Goal: Task Accomplishment & Management: Complete application form

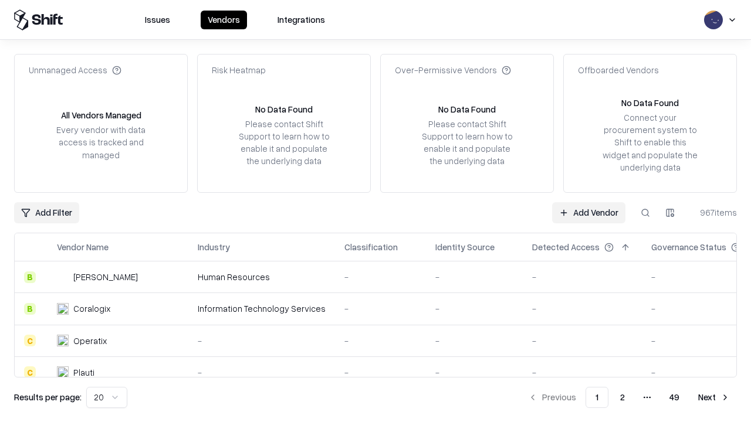
click at [588, 212] on link "Add Vendor" at bounding box center [588, 212] width 73 height 21
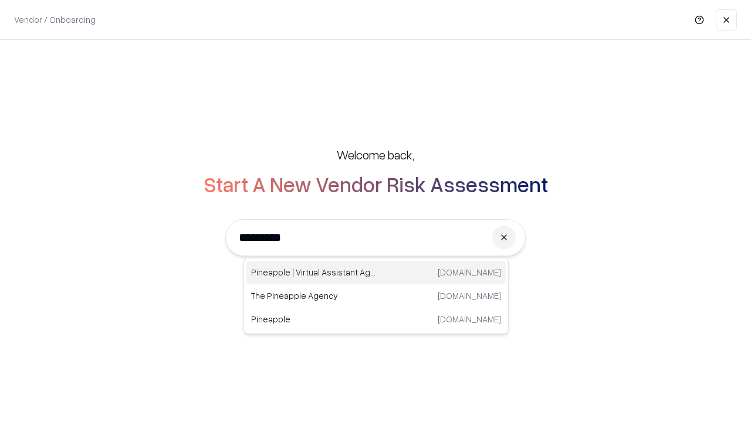
click at [376, 273] on div "Pineapple | Virtual Assistant Agency [DOMAIN_NAME]" at bounding box center [375, 272] width 259 height 23
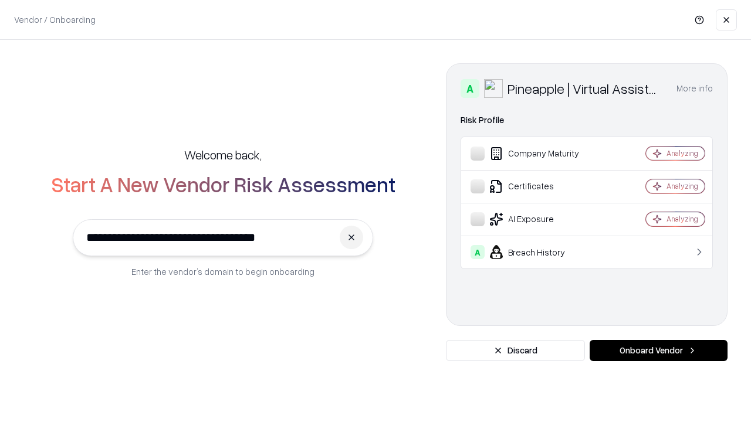
type input "**********"
click at [658, 351] on button "Onboard Vendor" at bounding box center [659, 350] width 138 height 21
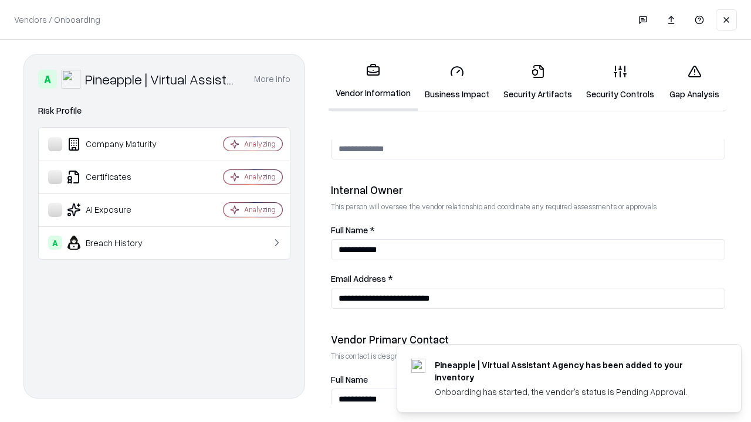
scroll to position [608, 0]
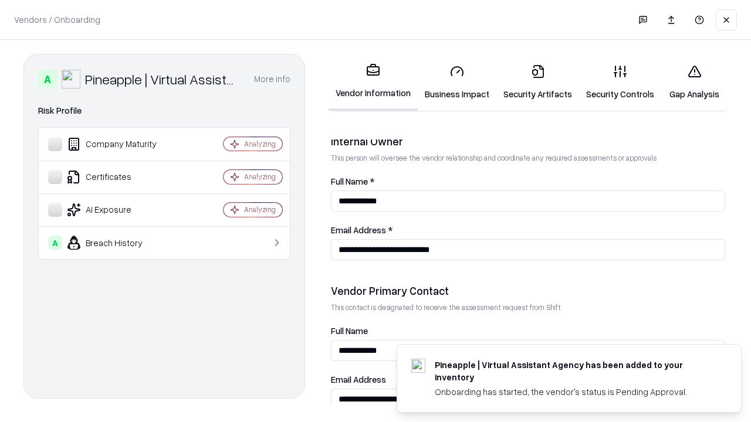
click at [457, 82] on link "Business Impact" at bounding box center [457, 82] width 79 height 55
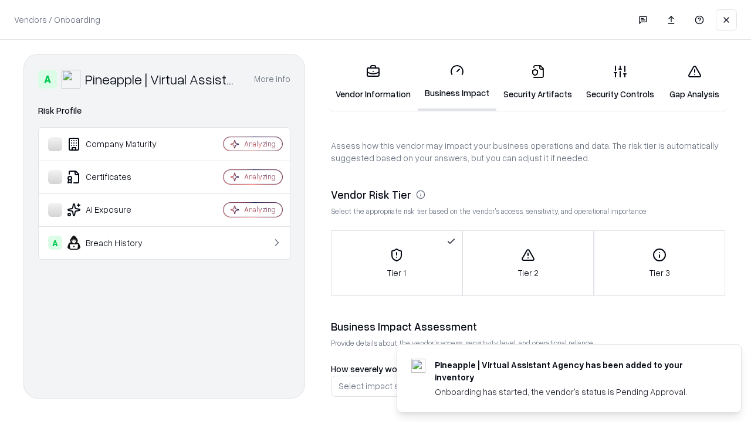
click at [537, 82] on link "Security Artifacts" at bounding box center [537, 82] width 83 height 55
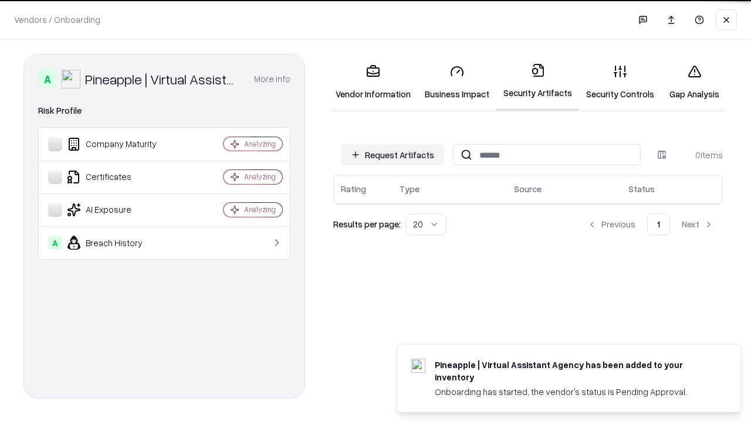
click at [392, 154] on button "Request Artifacts" at bounding box center [392, 154] width 102 height 21
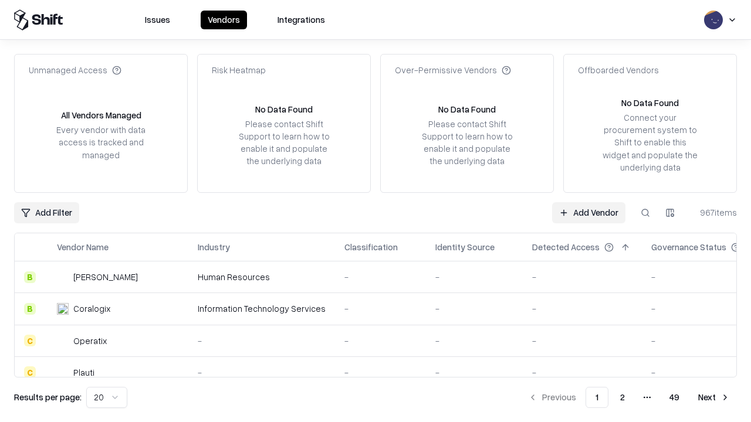
click at [588, 212] on link "Add Vendor" at bounding box center [588, 212] width 73 height 21
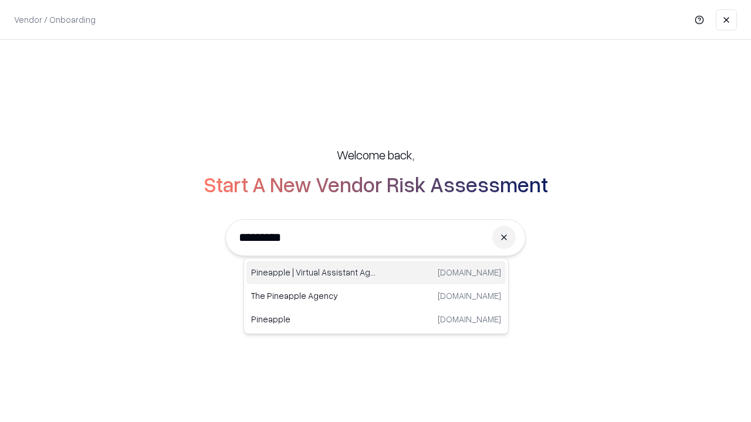
click at [376, 273] on div "Pineapple | Virtual Assistant Agency [DOMAIN_NAME]" at bounding box center [375, 272] width 259 height 23
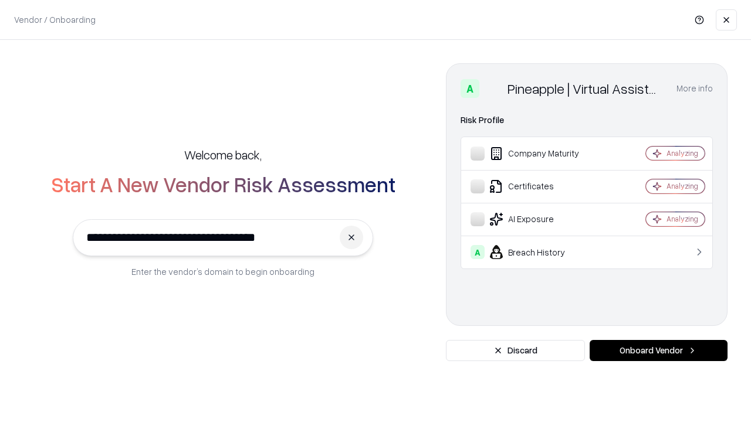
type input "**********"
click at [658, 351] on button "Onboard Vendor" at bounding box center [659, 350] width 138 height 21
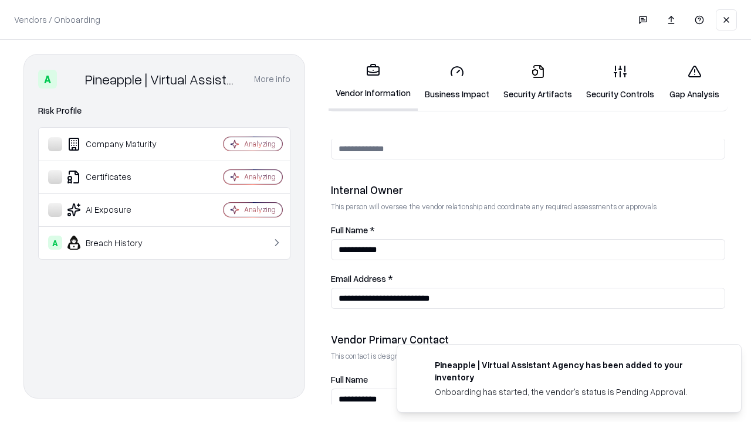
scroll to position [608, 0]
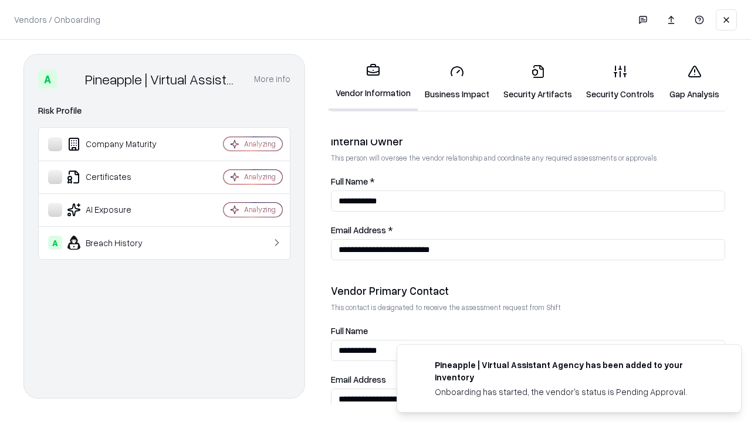
click at [694, 82] on link "Gap Analysis" at bounding box center [694, 82] width 66 height 55
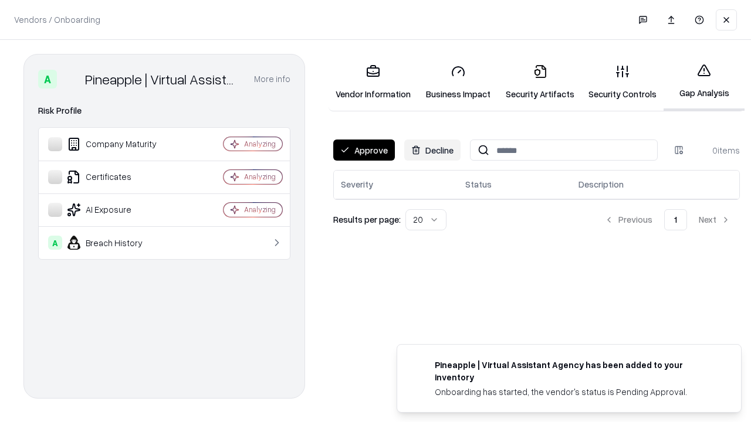
click at [364, 150] on button "Approve" at bounding box center [364, 150] width 62 height 21
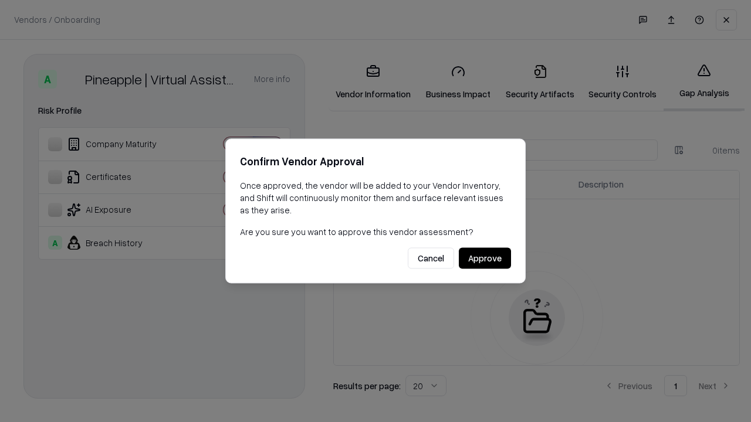
click at [485, 258] on button "Approve" at bounding box center [485, 258] width 52 height 21
